Goal: Transaction & Acquisition: Purchase product/service

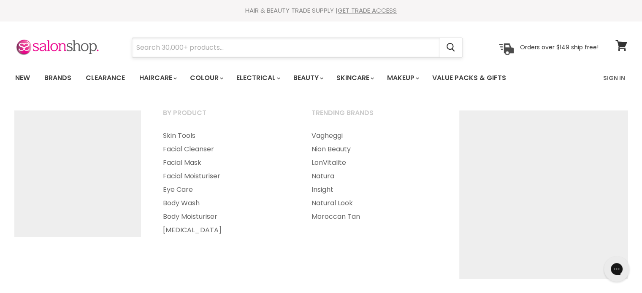
click at [198, 48] on input "Search" at bounding box center [286, 47] width 308 height 19
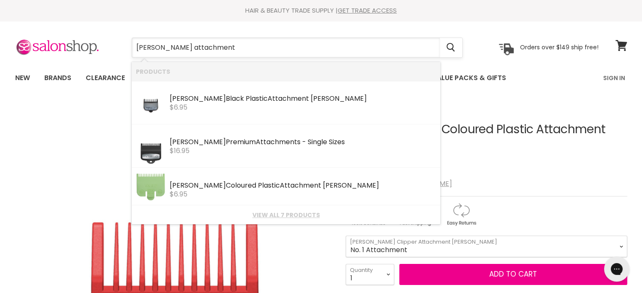
type input "[PERSON_NAME] attachments"
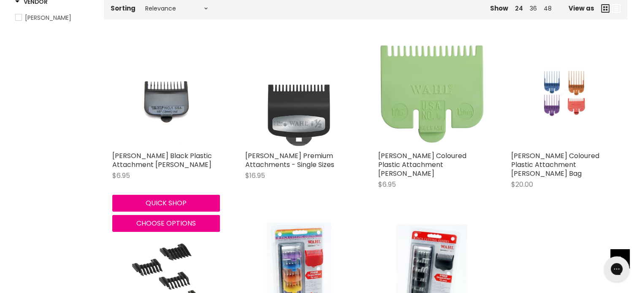
scroll to position [12, 0]
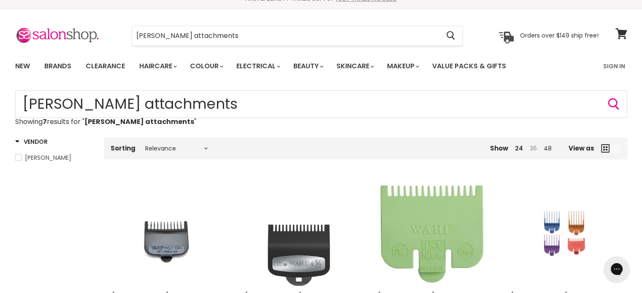
click at [532, 150] on link "36" at bounding box center [532, 148] width 7 height 8
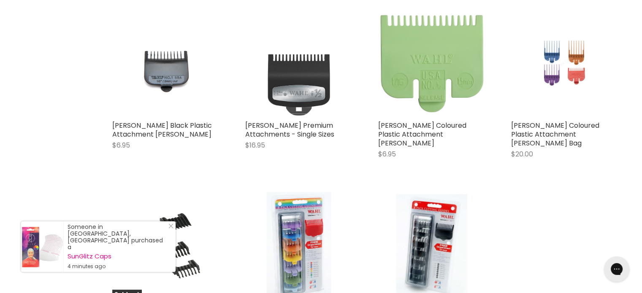
scroll to position [1, 0]
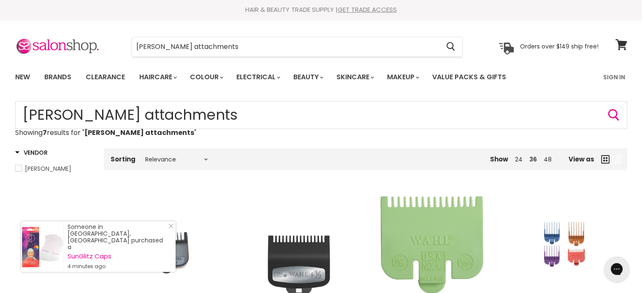
click at [17, 169] on span "Wahl" at bounding box center [19, 168] width 6 height 6
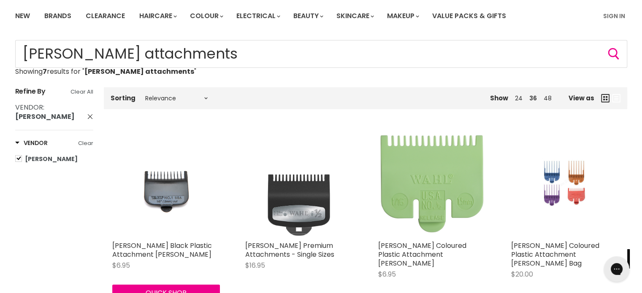
scroll to position [61, 0]
